Goal: Navigation & Orientation: Find specific page/section

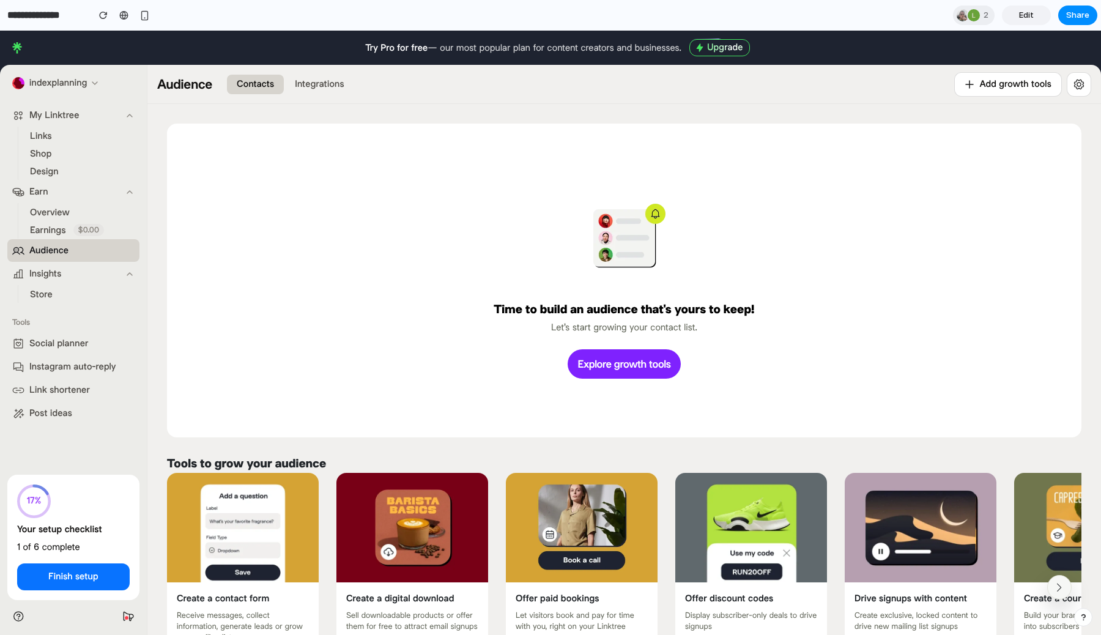
click at [845, 168] on div "Time to build an audience that's yours to keep! Let's start growing your contac…" at bounding box center [625, 280] width 876 height 275
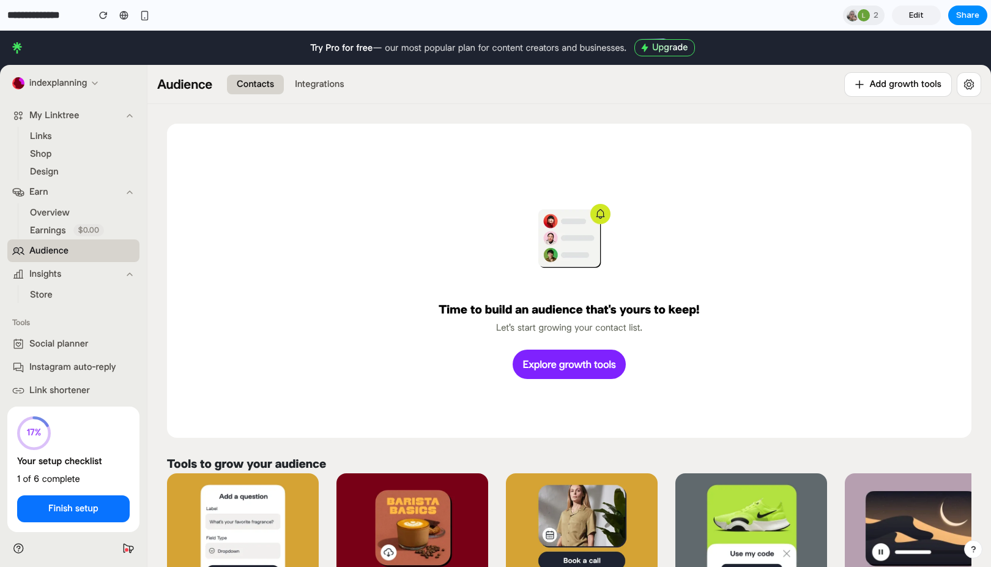
click at [562, 99] on header "Audience Contacts Integrations Try Pro for free Add growth tools Add growth too…" at bounding box center [569, 84] width 844 height 39
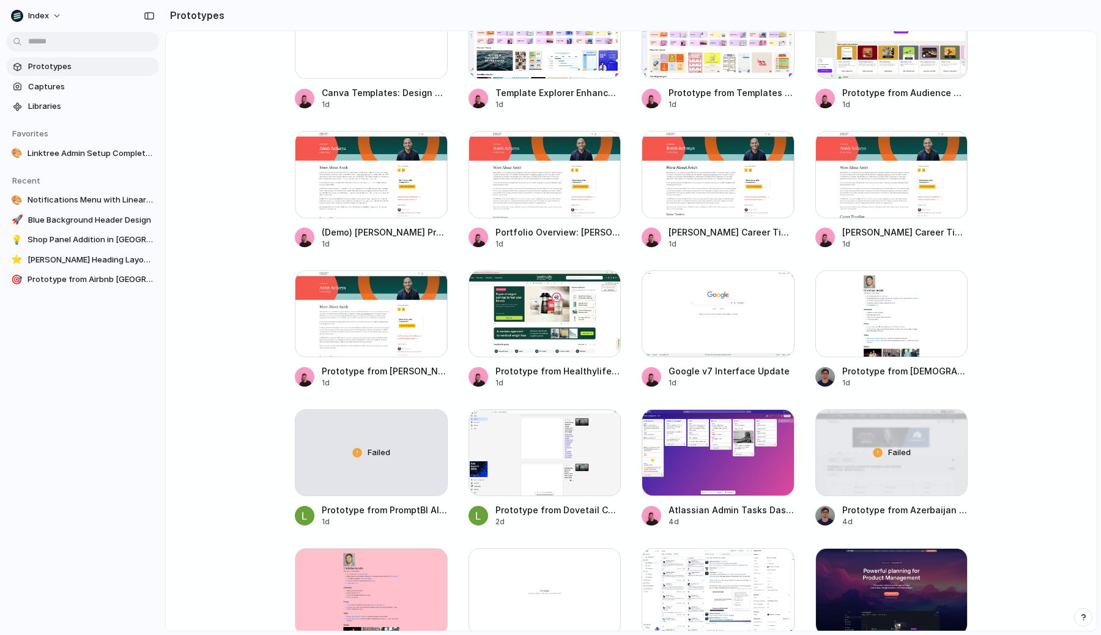
scroll to position [644, 0]
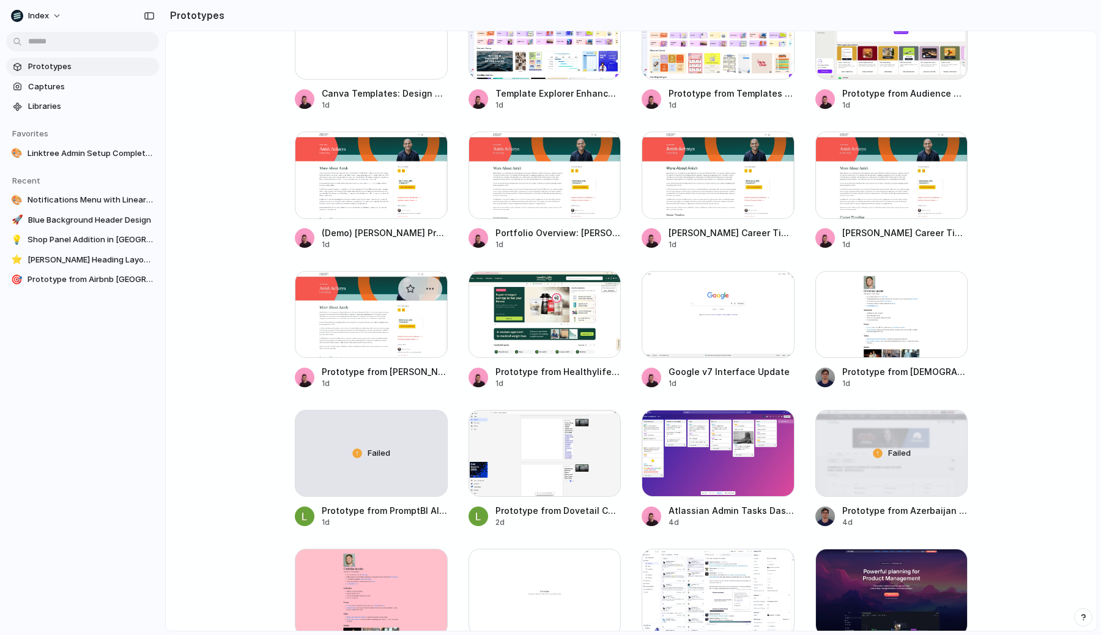
click at [415, 342] on div at bounding box center [371, 314] width 153 height 87
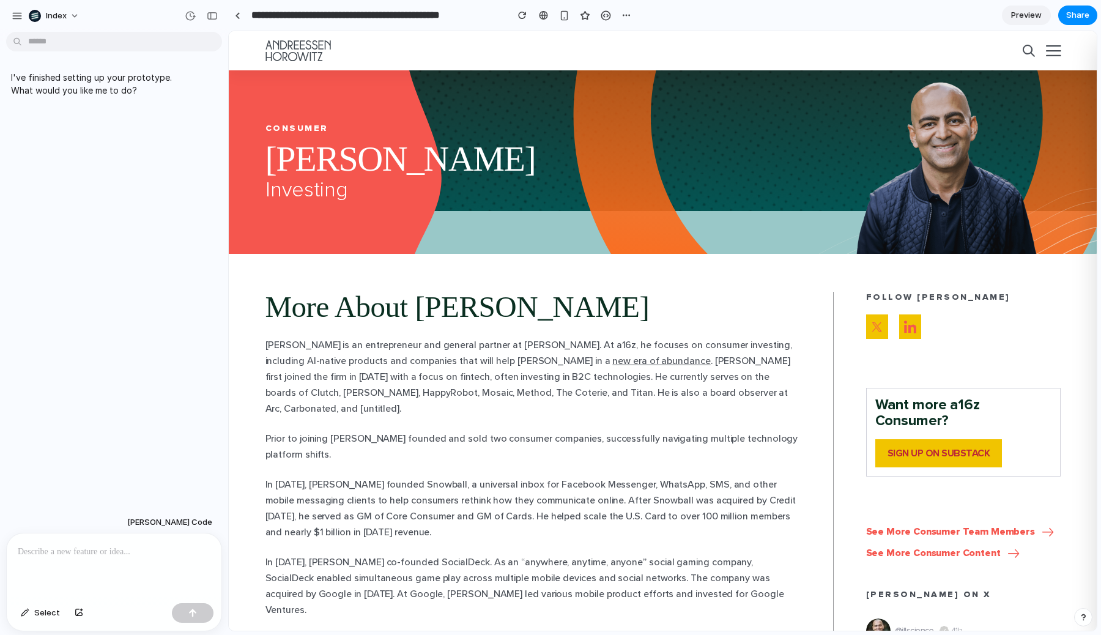
click at [529, 336] on div "More About [PERSON_NAME] [PERSON_NAME] is an entrepreneur and general partner a…" at bounding box center [533, 478] width 535 height 372
